Goal: Entertainment & Leisure: Consume media (video, audio)

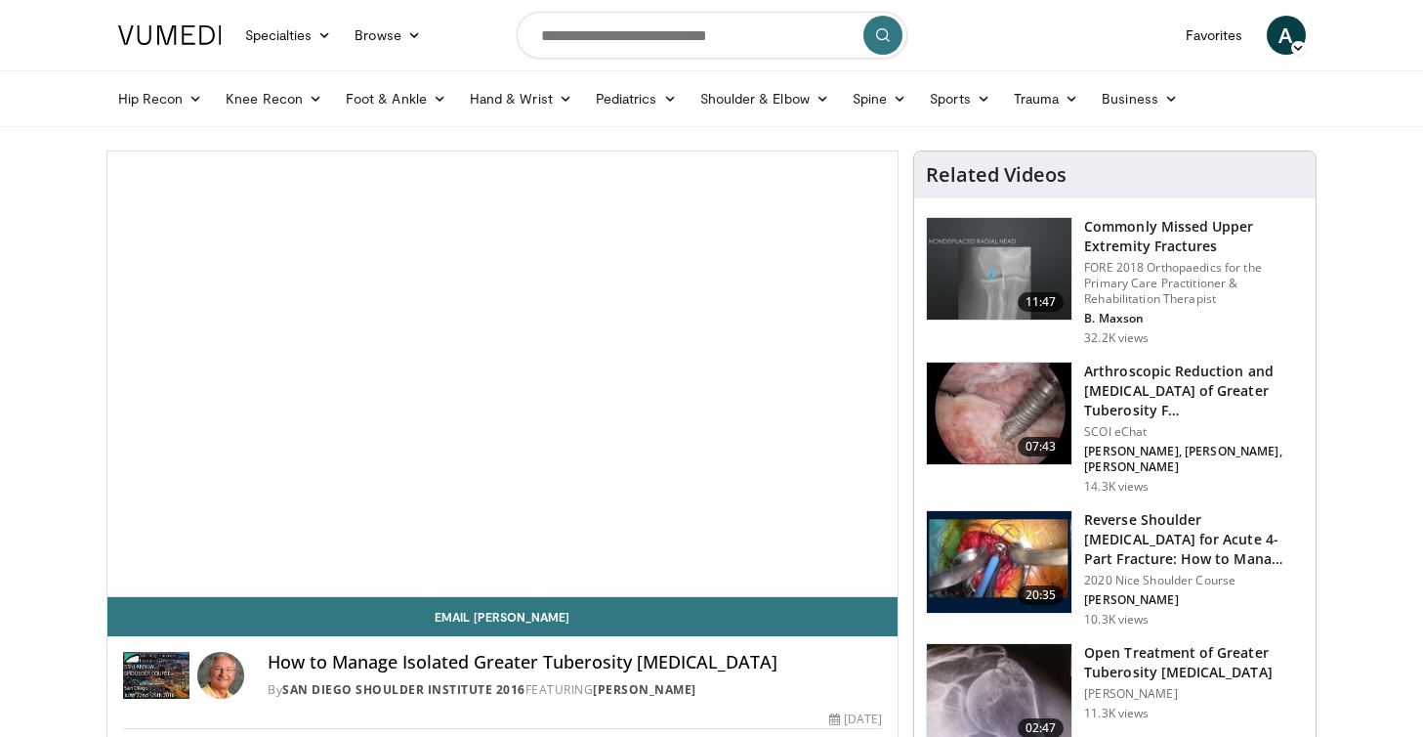
click at [502, 374] on span "Video Player" at bounding box center [502, 374] width 0 height 0
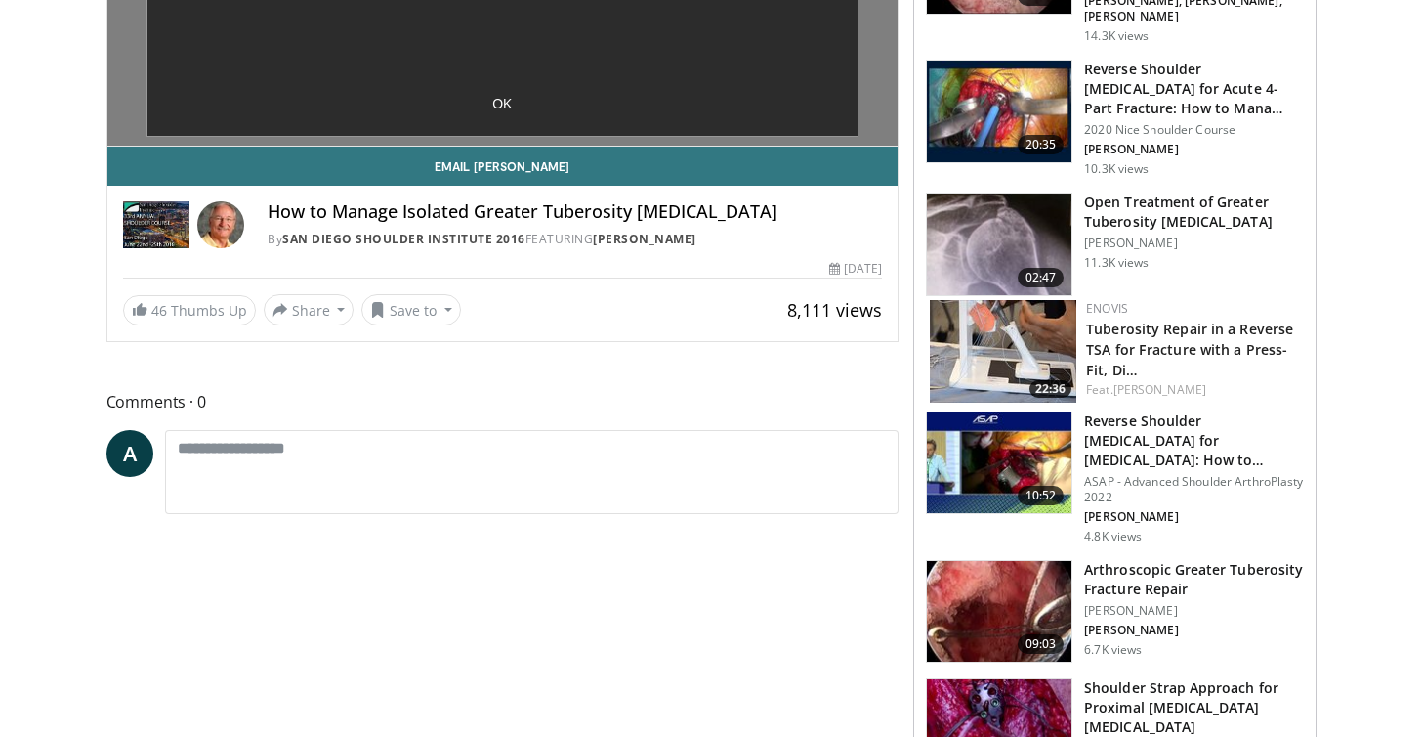
scroll to position [449, 0]
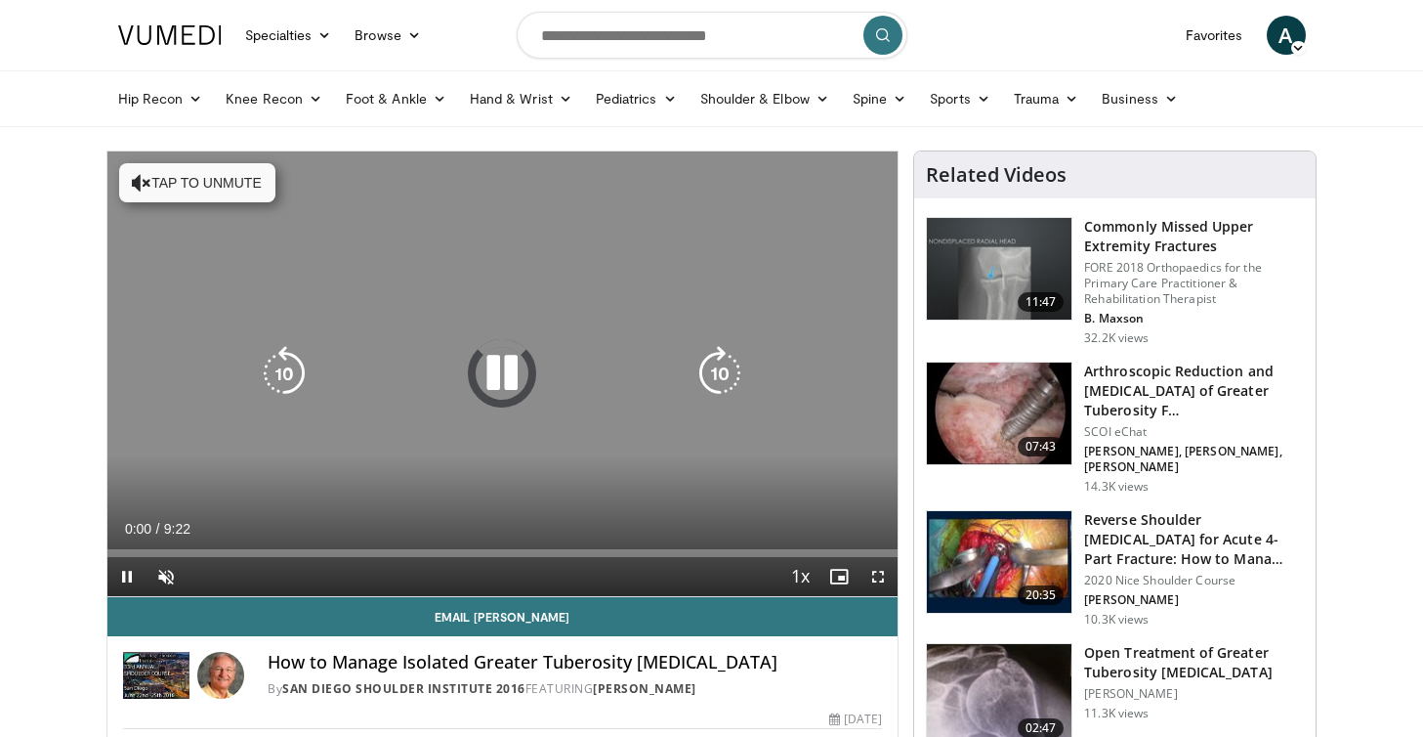
click at [140, 185] on icon "Video Player" at bounding box center [142, 183] width 20 height 20
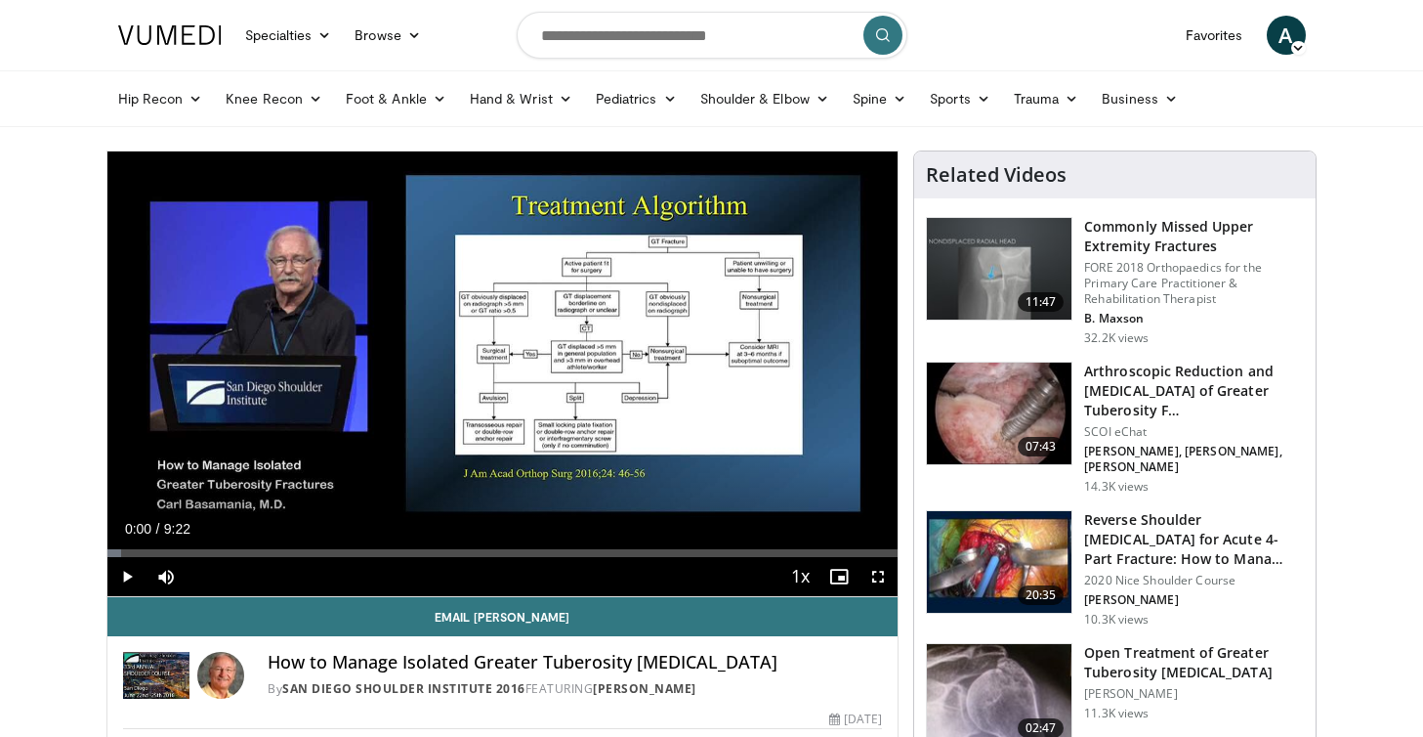
click at [124, 579] on span "Video Player" at bounding box center [126, 576] width 39 height 39
click at [887, 573] on span "Video Player" at bounding box center [878, 576] width 39 height 39
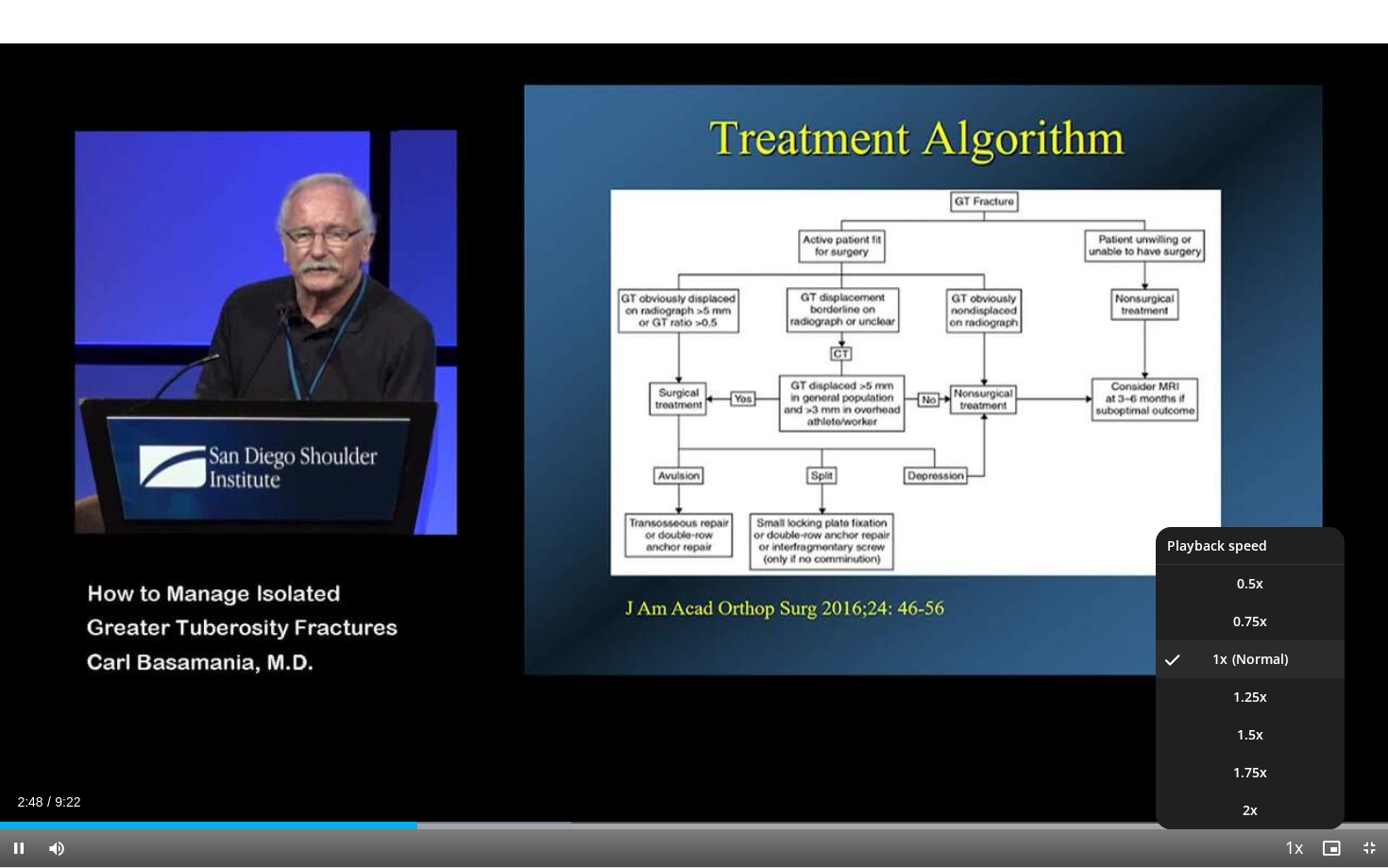
click at [1288, 711] on span "Video Player" at bounding box center [1293, 849] width 26 height 38
click at [1262, 634] on li "0.75x" at bounding box center [1250, 621] width 188 height 38
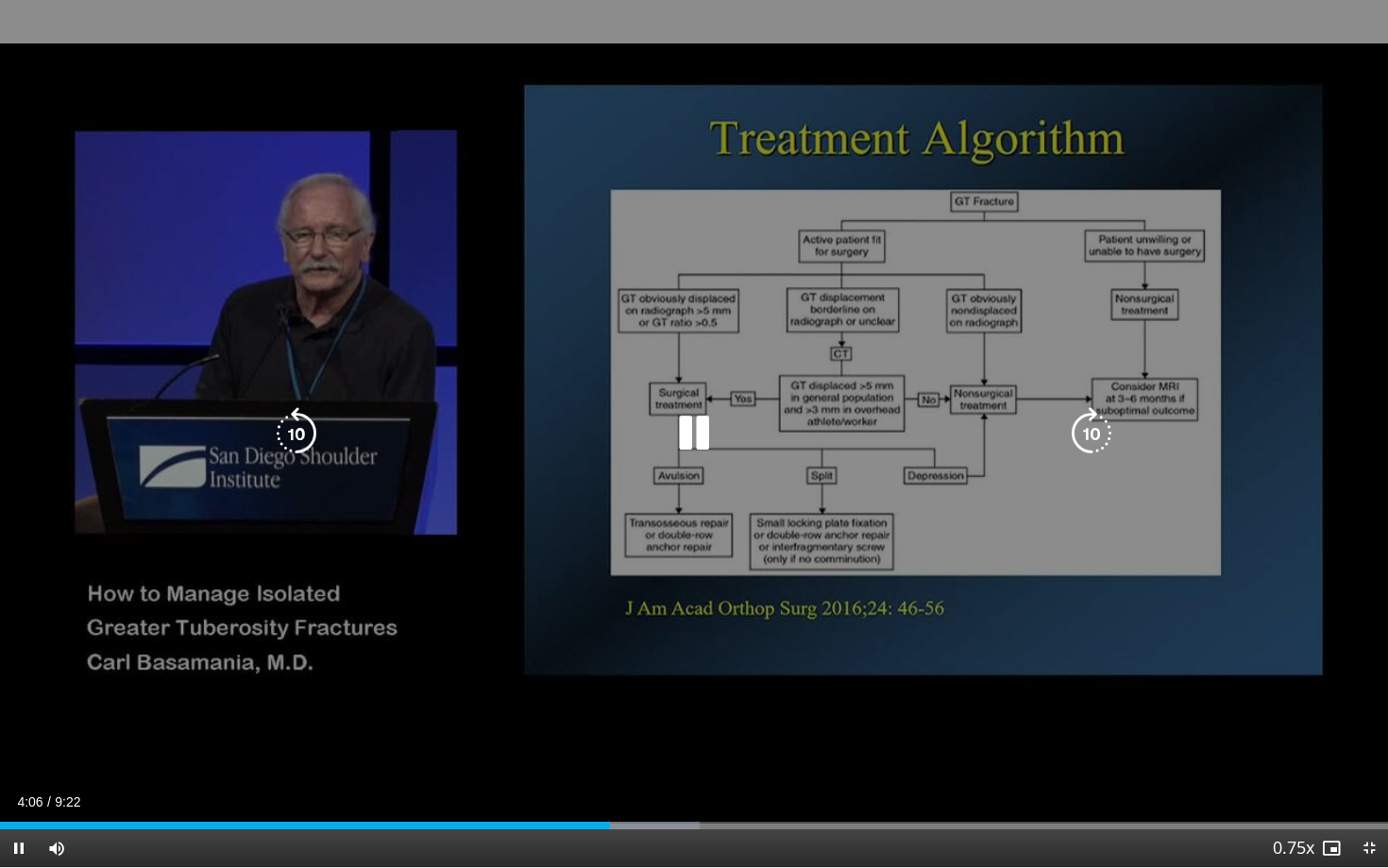
click at [1068, 612] on div "10 seconds Tap to unmute" at bounding box center [694, 433] width 1388 height 867
click at [692, 433] on icon "Video Player" at bounding box center [694, 433] width 53 height 53
click at [946, 474] on div "10 seconds Tap to unmute" at bounding box center [694, 433] width 1388 height 867
click at [694, 436] on icon "Video Player" at bounding box center [694, 433] width 53 height 53
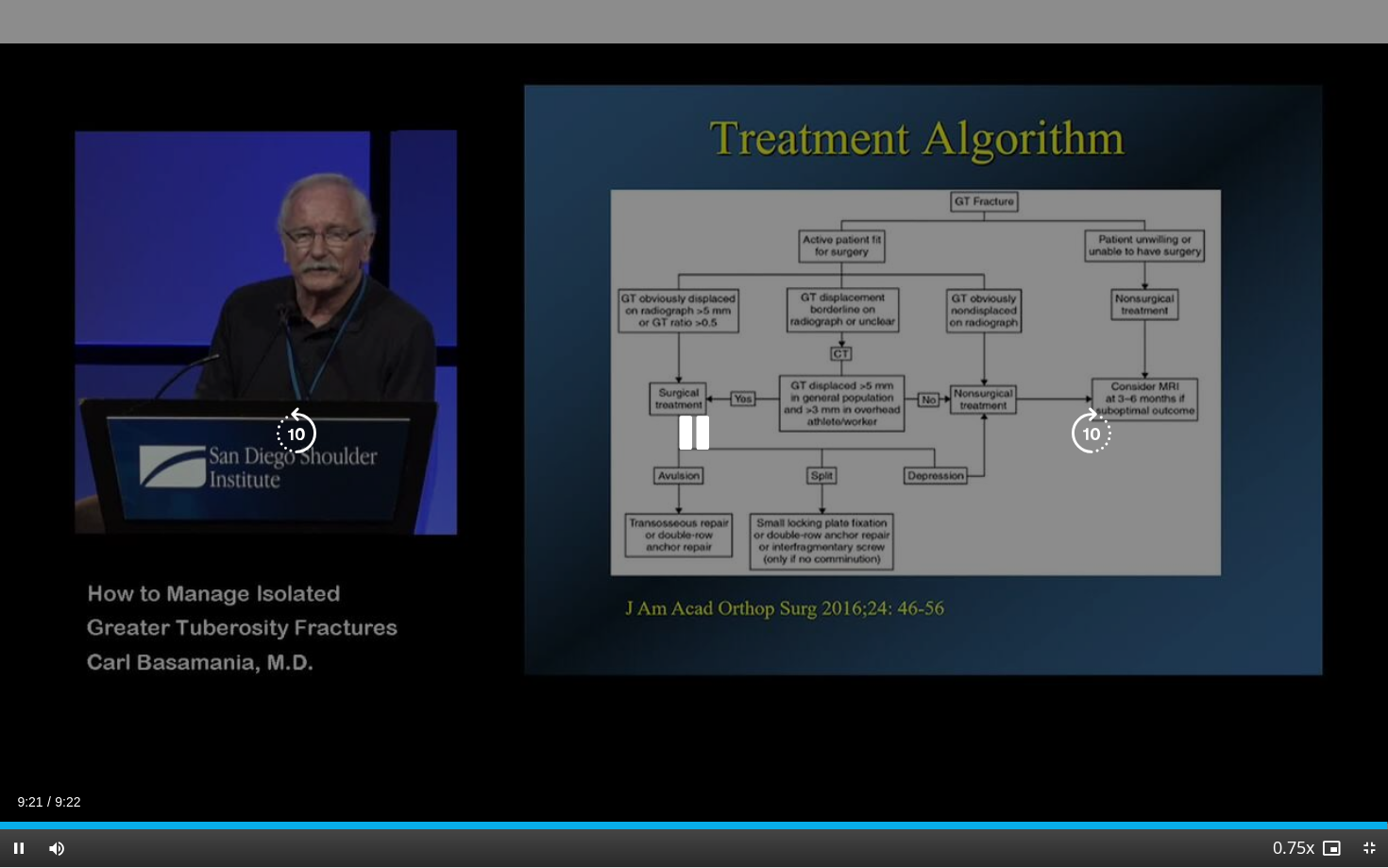
click at [306, 455] on icon "Video Player" at bounding box center [296, 433] width 53 height 53
click at [688, 430] on icon "Video Player" at bounding box center [694, 433] width 53 height 53
